Goal: Check status: Check status

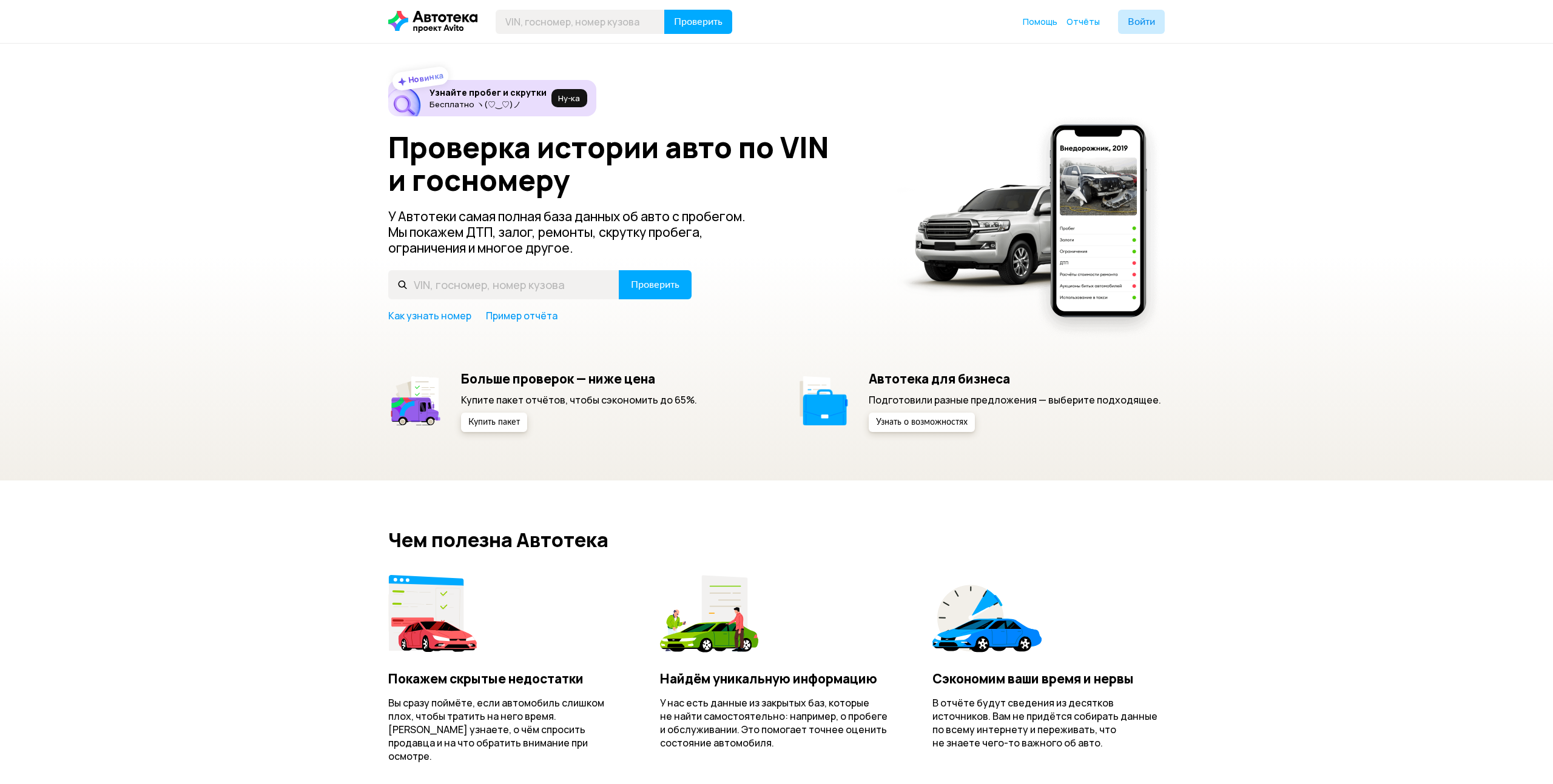
click at [595, 19] on input "text" at bounding box center [580, 21] width 169 height 24
type input "HLX33B124R689171"
click at [694, 13] on button "Проверить" at bounding box center [698, 21] width 68 height 24
